Goal: Information Seeking & Learning: Learn about a topic

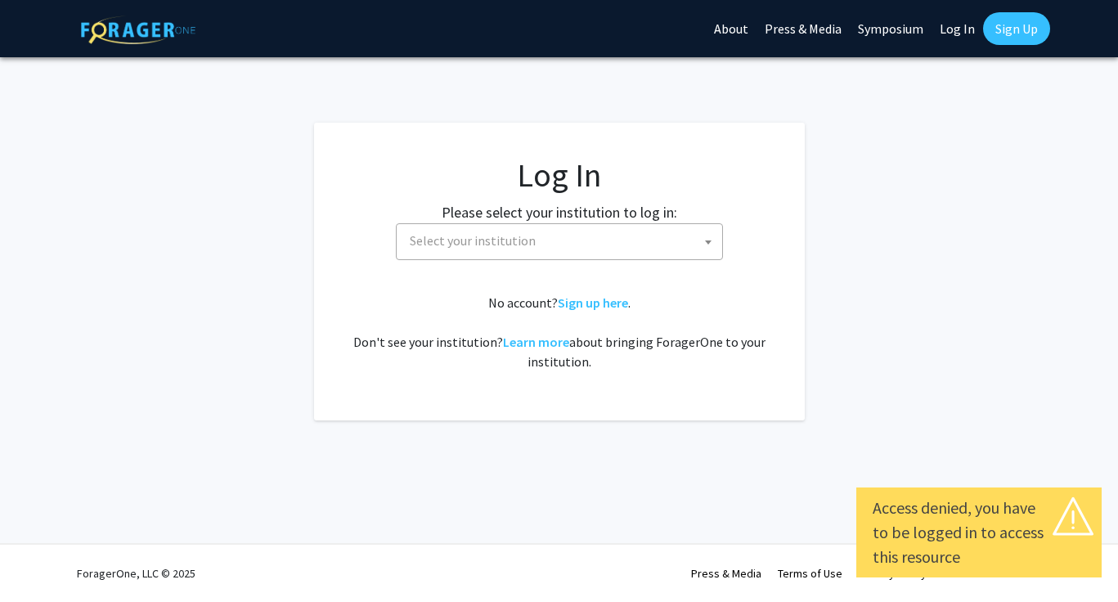
select select
click at [542, 248] on span "Select your institution" at bounding box center [562, 241] width 319 height 34
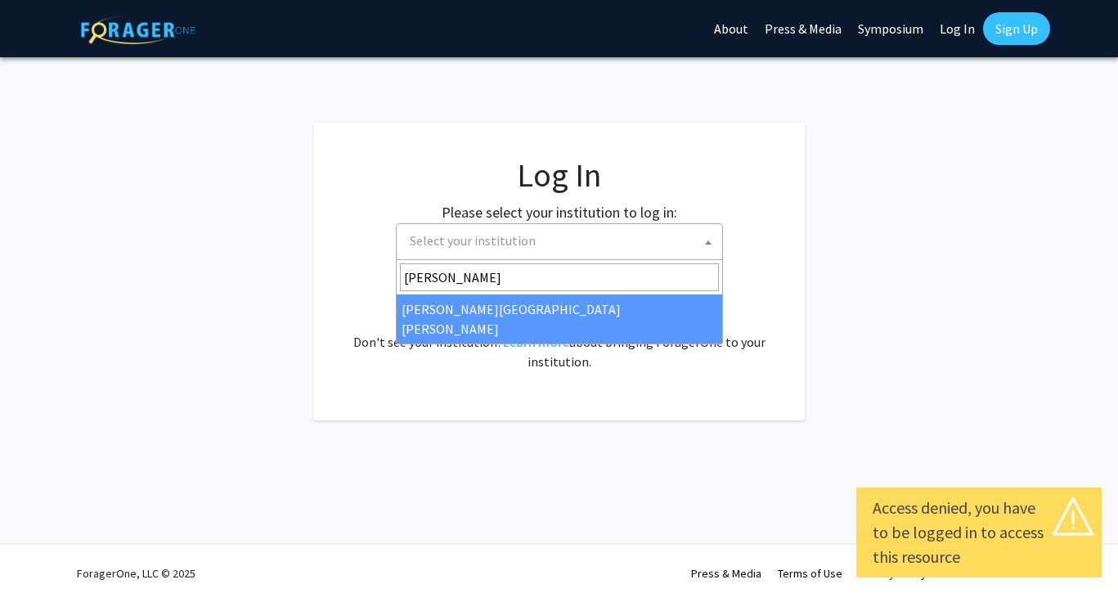
type input "[PERSON_NAME]"
select select "1"
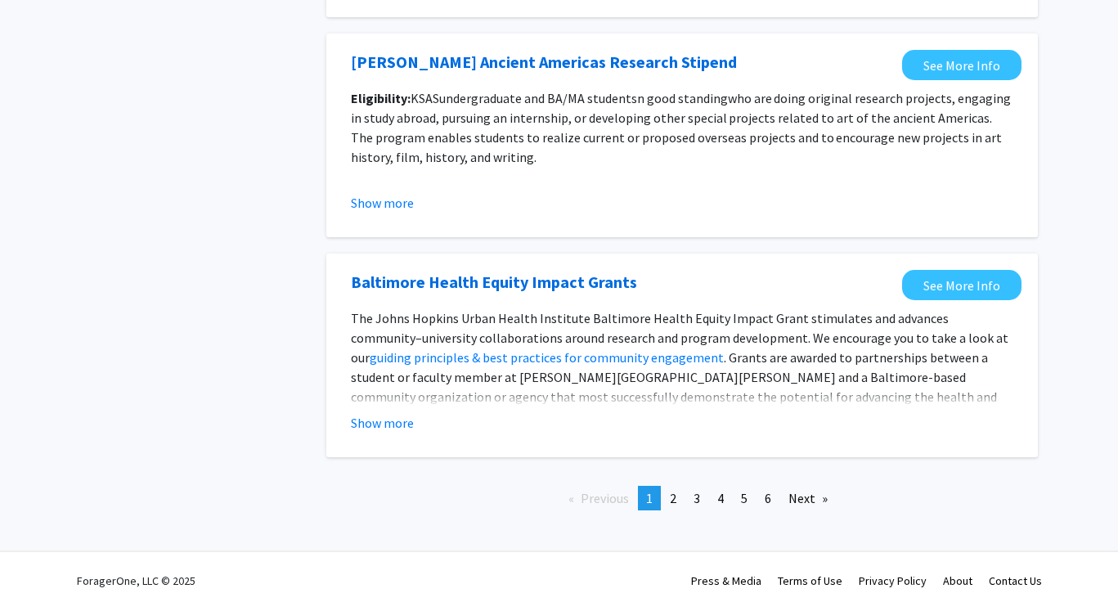
scroll to position [1852, 0]
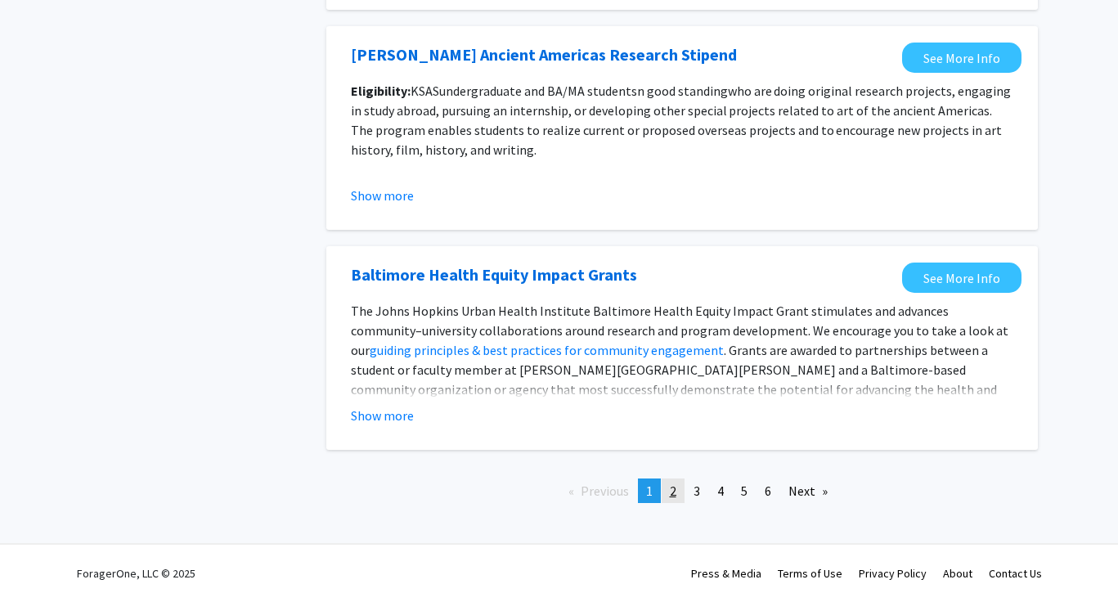
click at [676, 495] on link "page 2" at bounding box center [672, 490] width 23 height 25
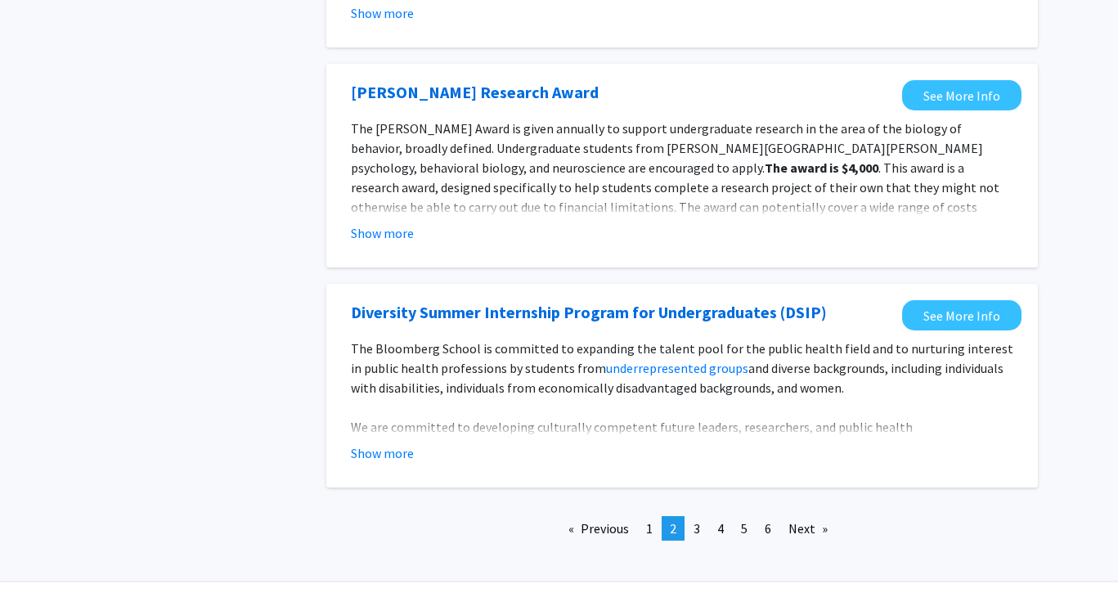
scroll to position [1917, 0]
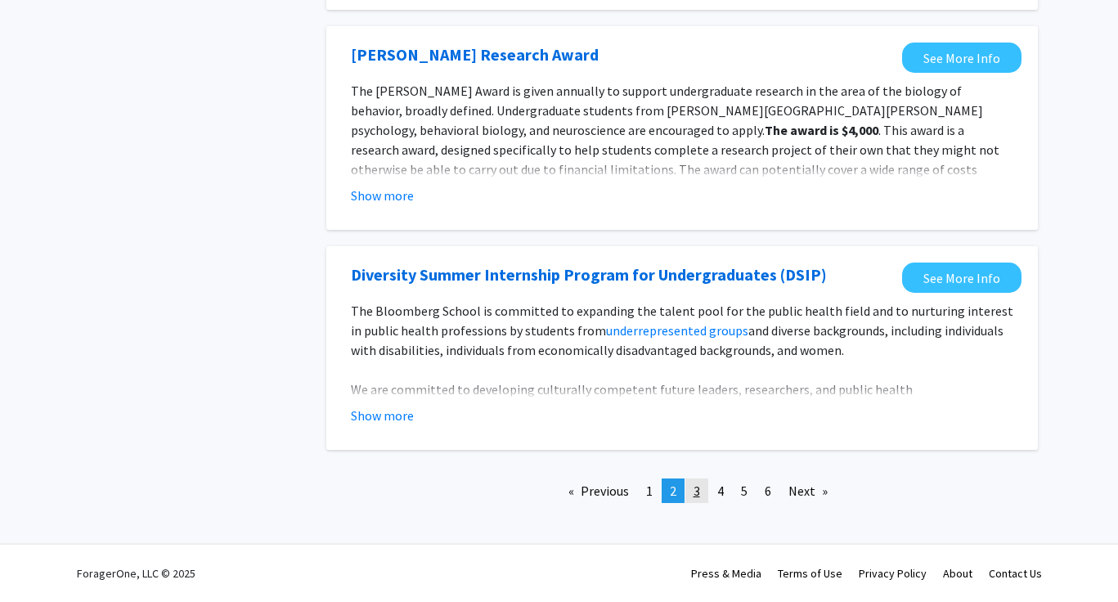
click at [692, 492] on link "page 3" at bounding box center [696, 490] width 23 height 25
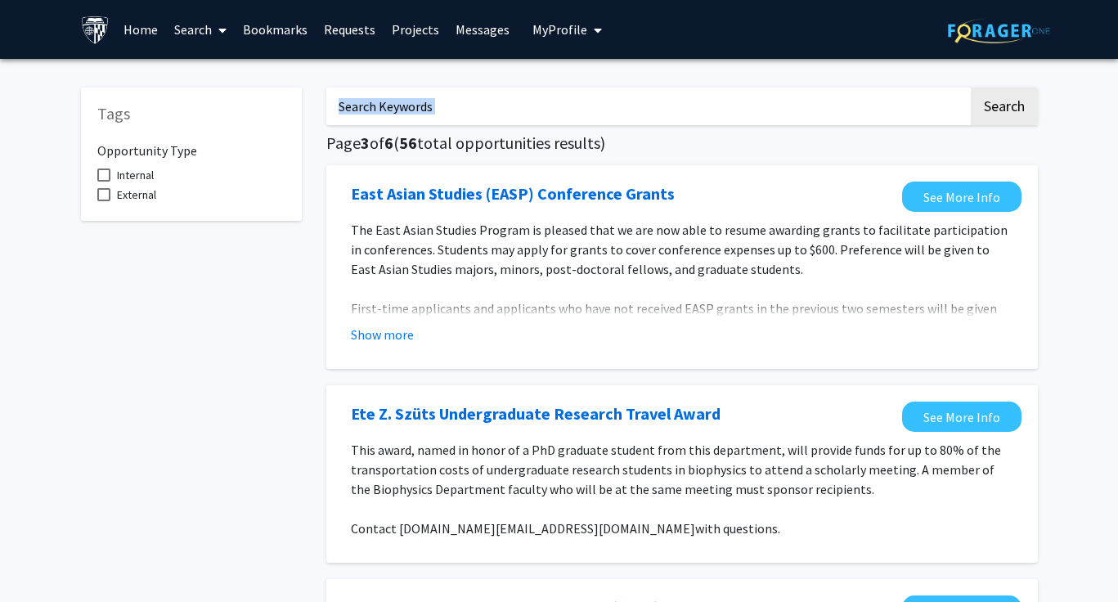
click at [580, 123] on input "Search Keywords" at bounding box center [647, 106] width 642 height 38
type input "Engineering"
click at [970, 87] on button "Search" at bounding box center [1003, 106] width 67 height 38
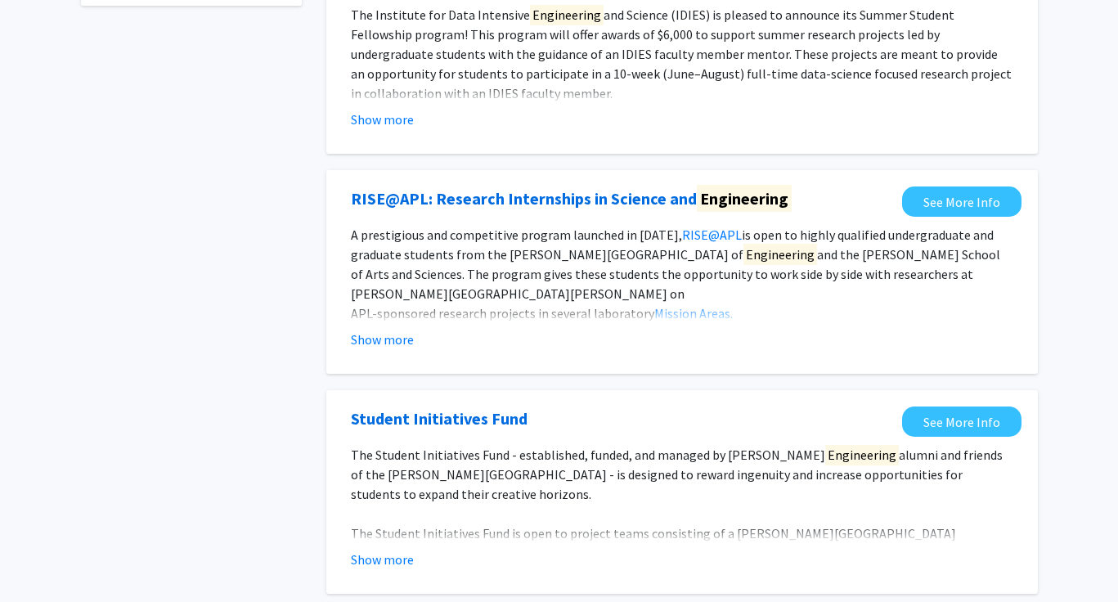
scroll to position [216, 0]
click at [397, 334] on button "Show more" at bounding box center [382, 339] width 63 height 20
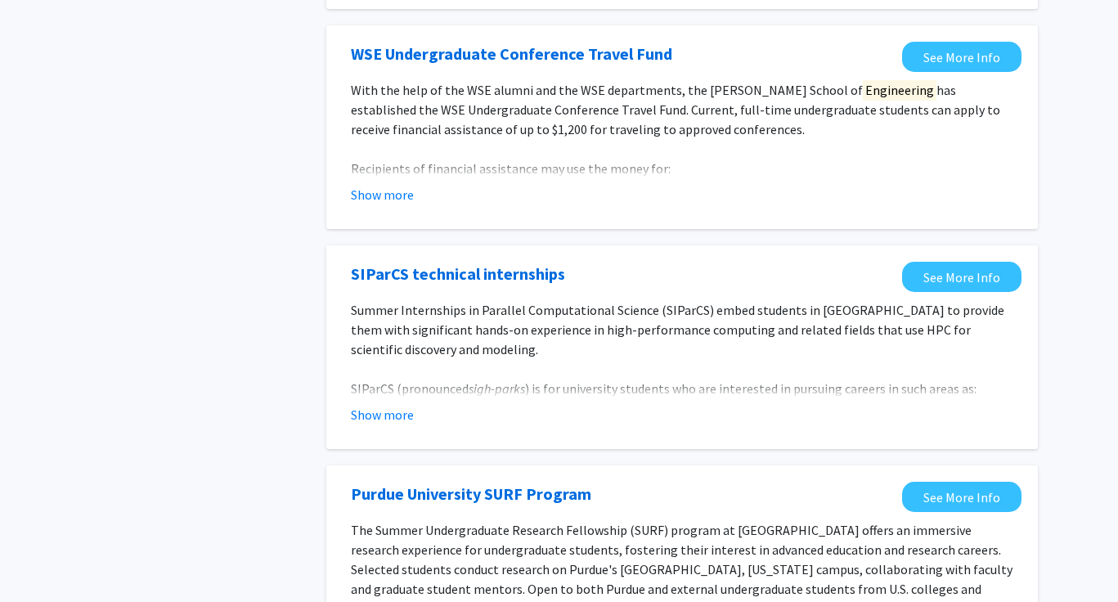
scroll to position [918, 0]
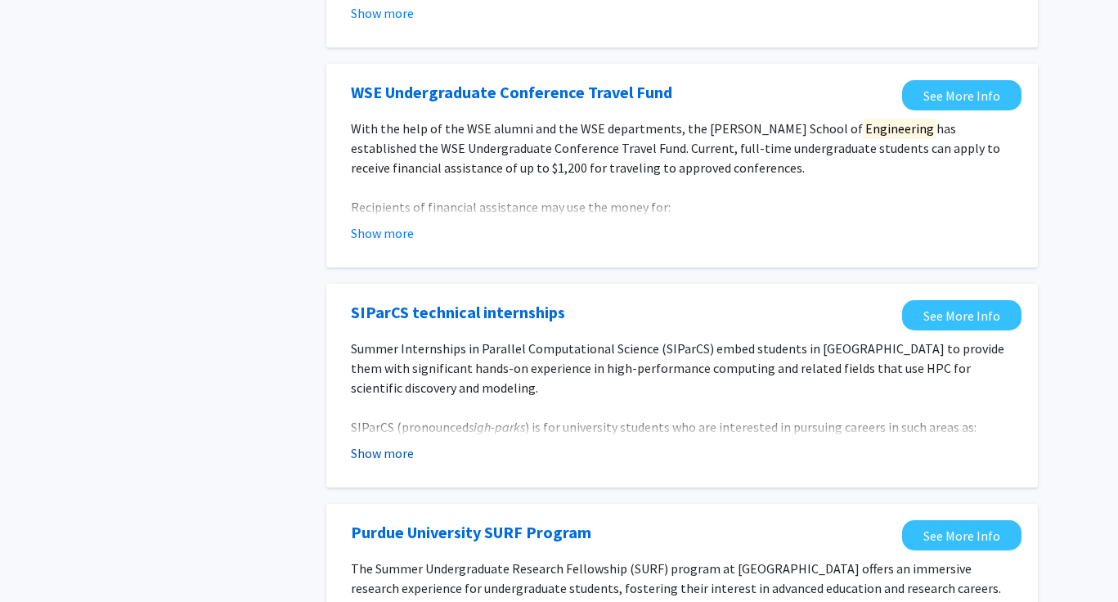
click at [401, 446] on button "Show more" at bounding box center [382, 453] width 63 height 20
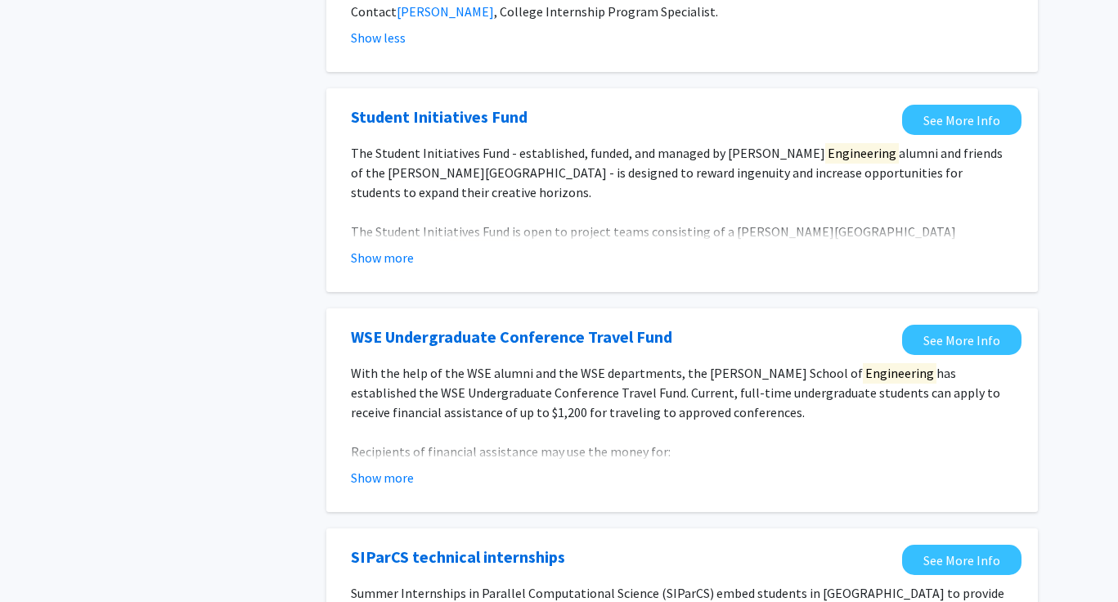
scroll to position [670, 0]
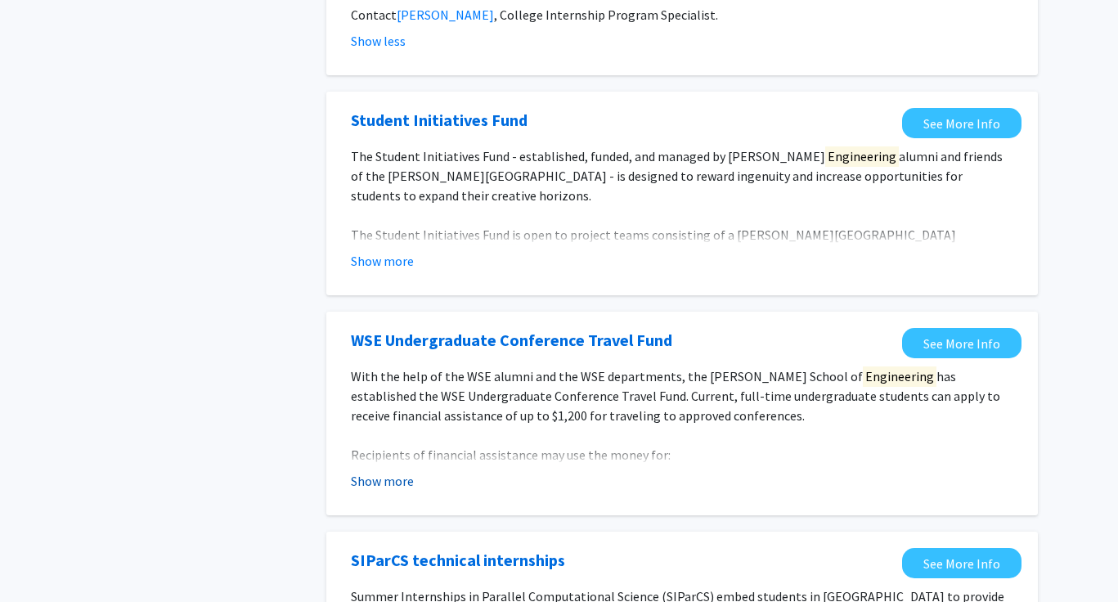
click at [384, 482] on button "Show more" at bounding box center [382, 481] width 63 height 20
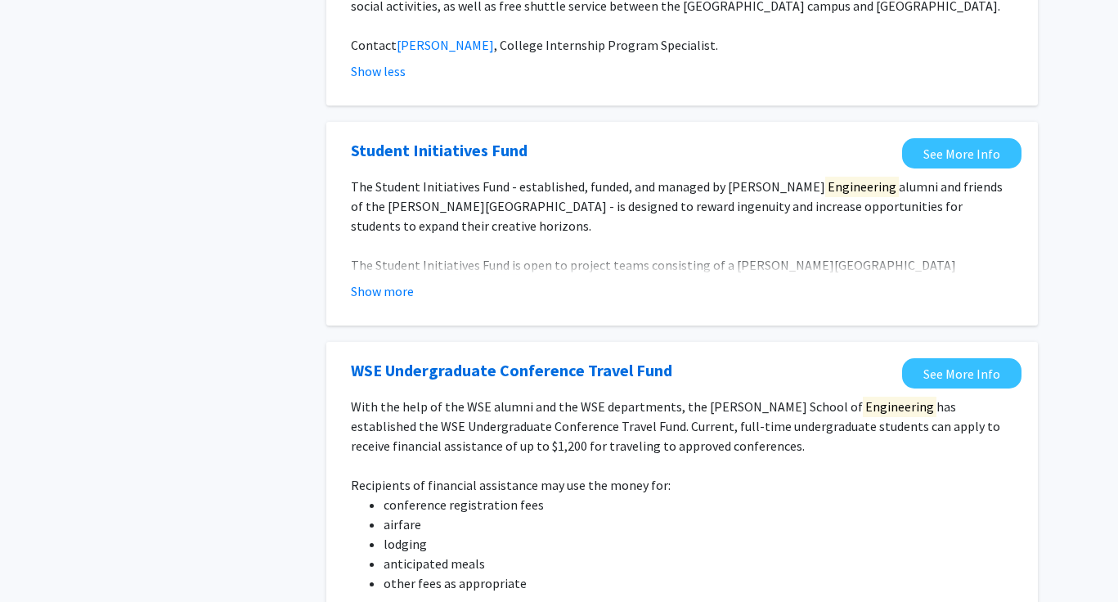
scroll to position [631, 0]
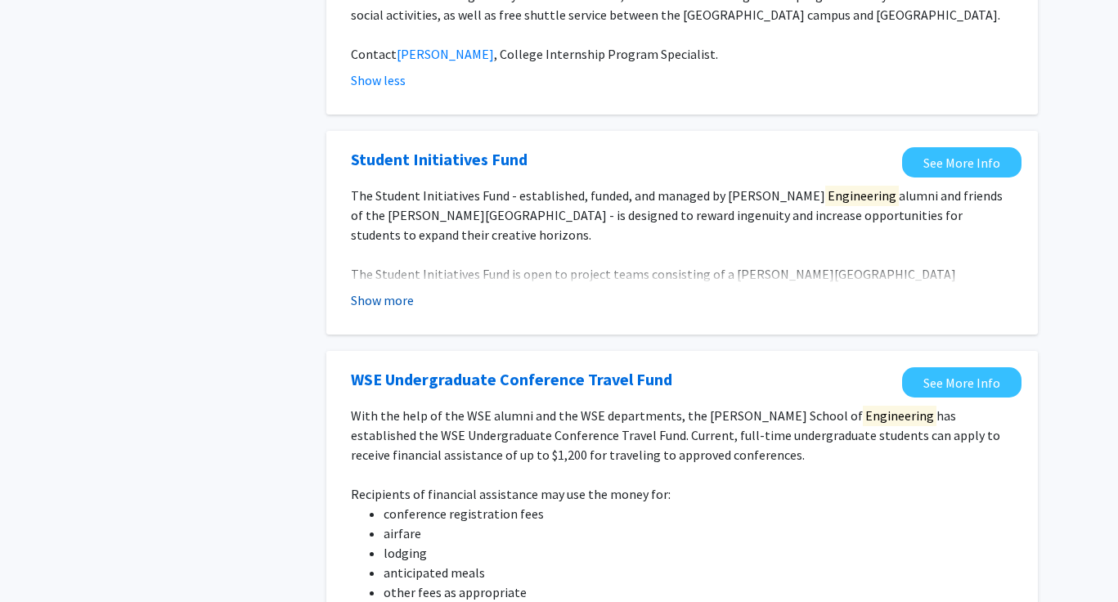
click at [389, 303] on button "Show more" at bounding box center [382, 300] width 63 height 20
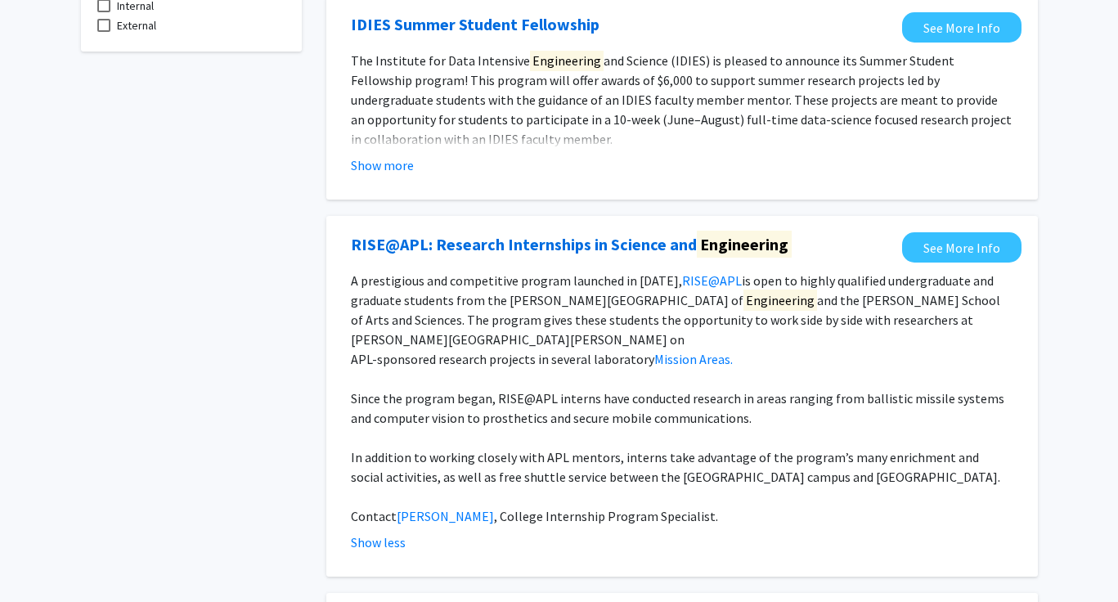
scroll to position [163, 0]
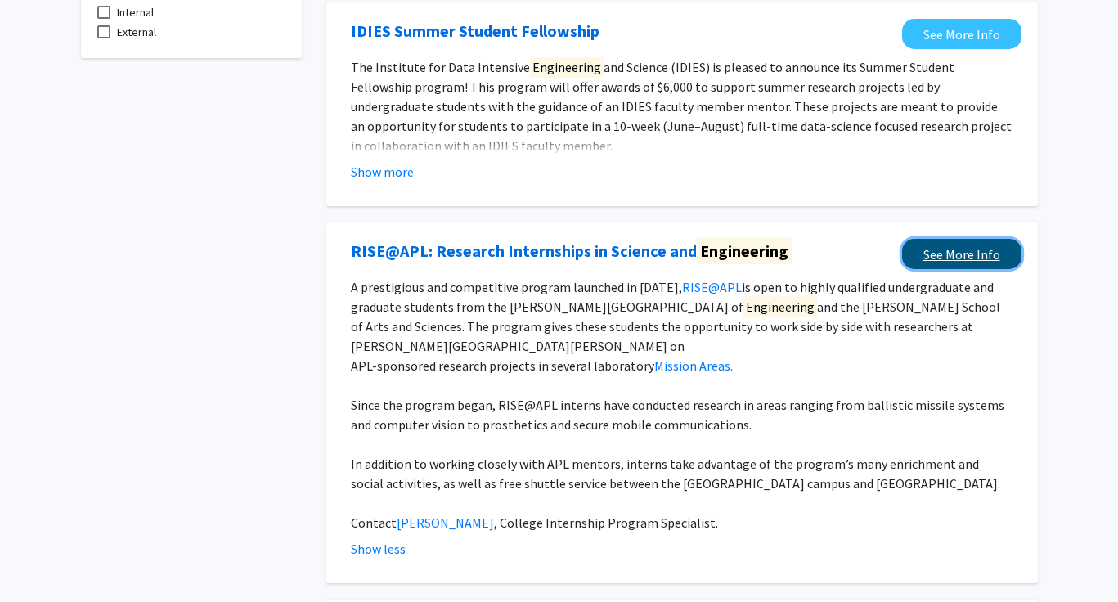
click at [935, 262] on link "See More Info" at bounding box center [961, 254] width 119 height 30
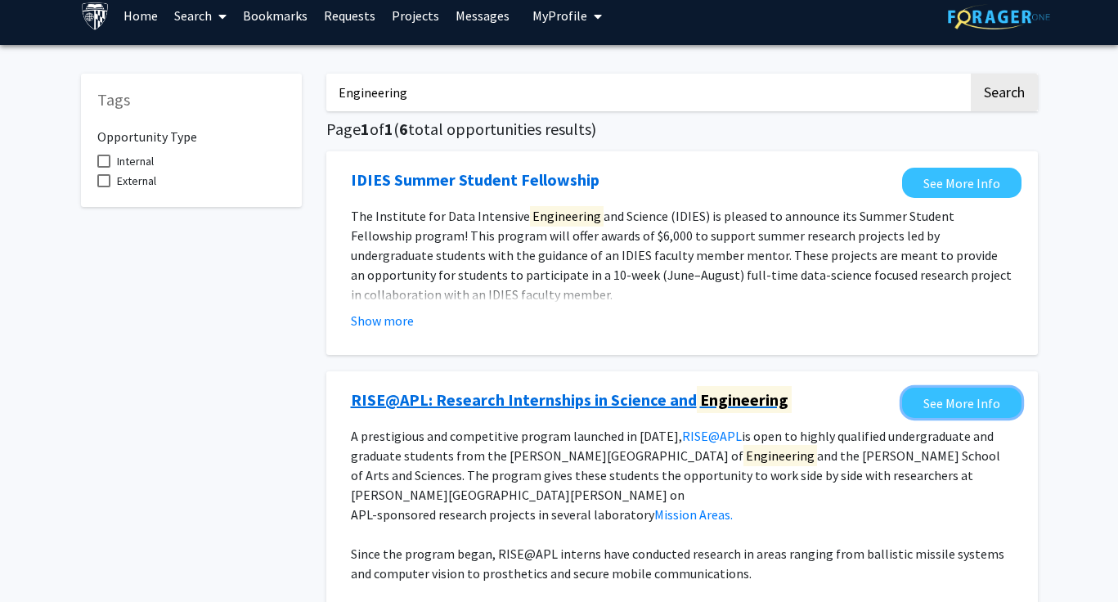
scroll to position [0, 0]
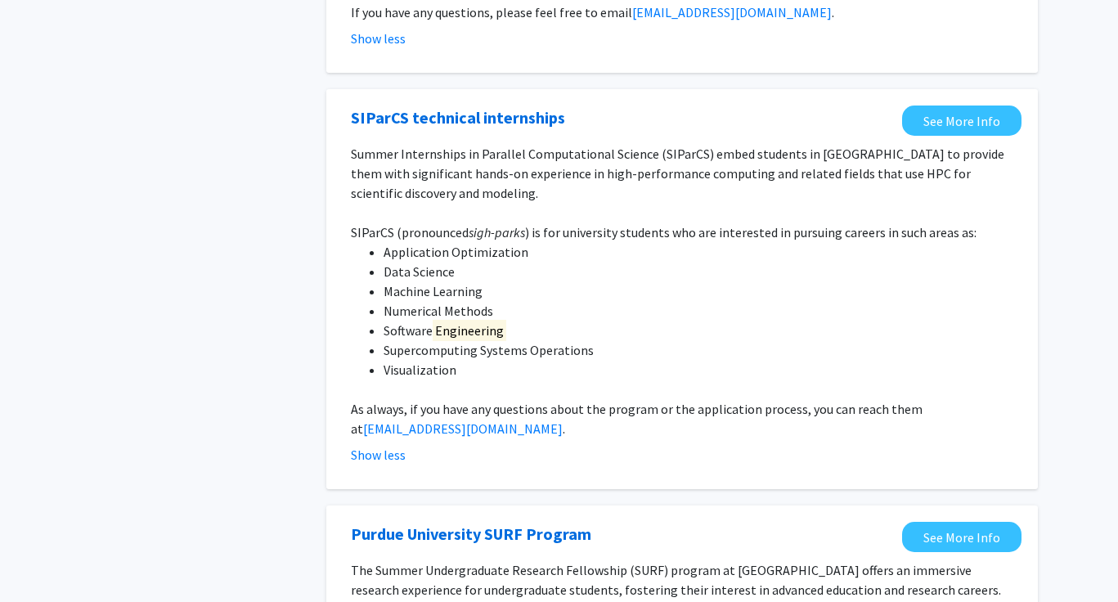
scroll to position [1880, 0]
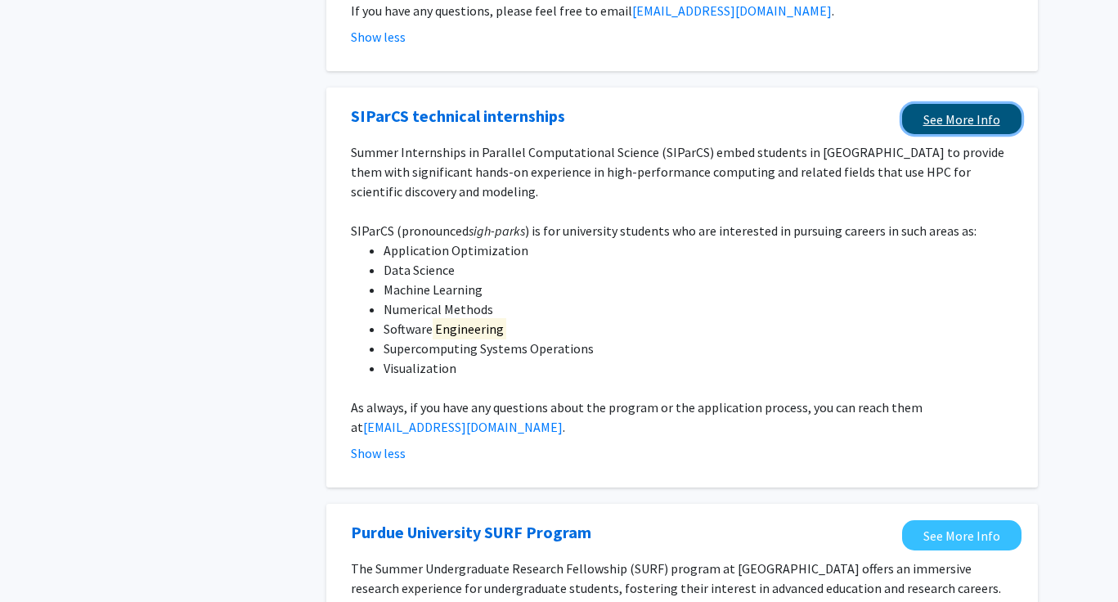
click at [952, 104] on link "See More Info" at bounding box center [961, 119] width 119 height 30
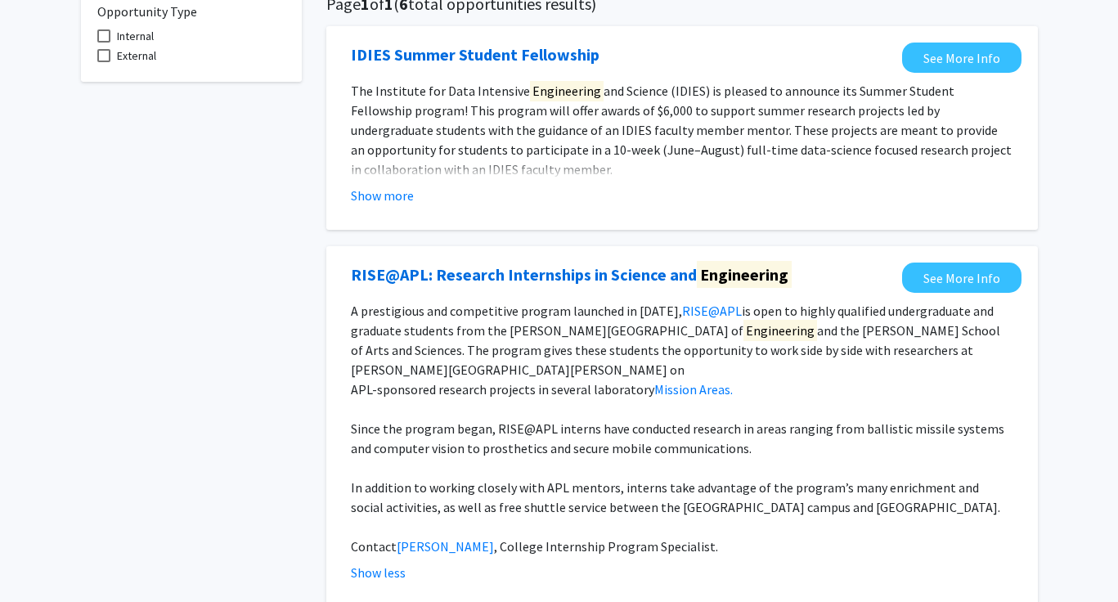
scroll to position [133, 0]
